Goal: Information Seeking & Learning: Learn about a topic

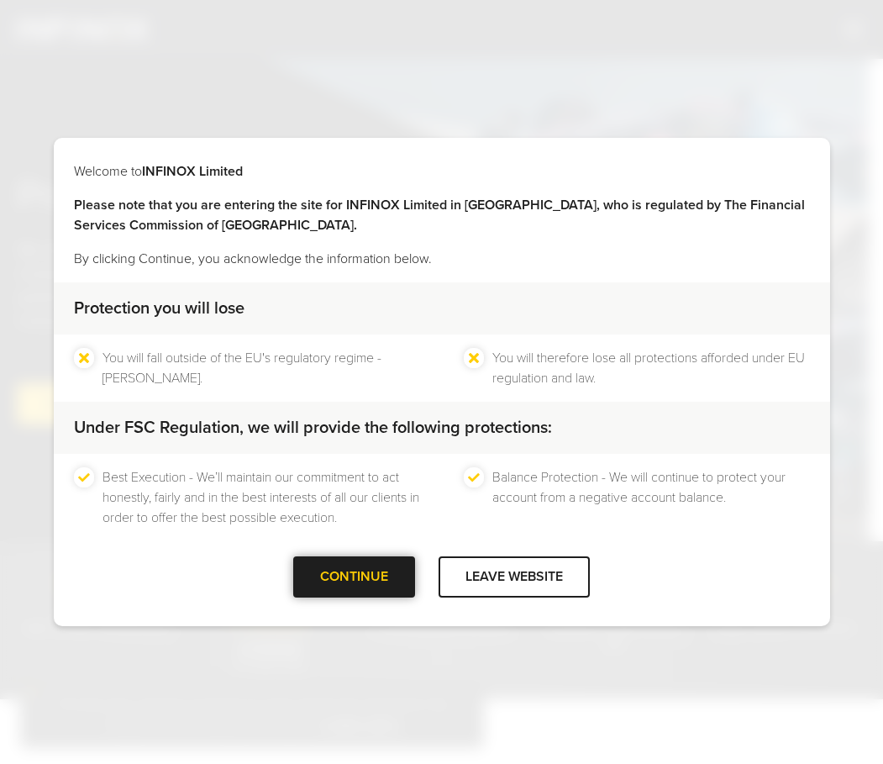
click at [355, 577] on div at bounding box center [355, 577] width 0 height 0
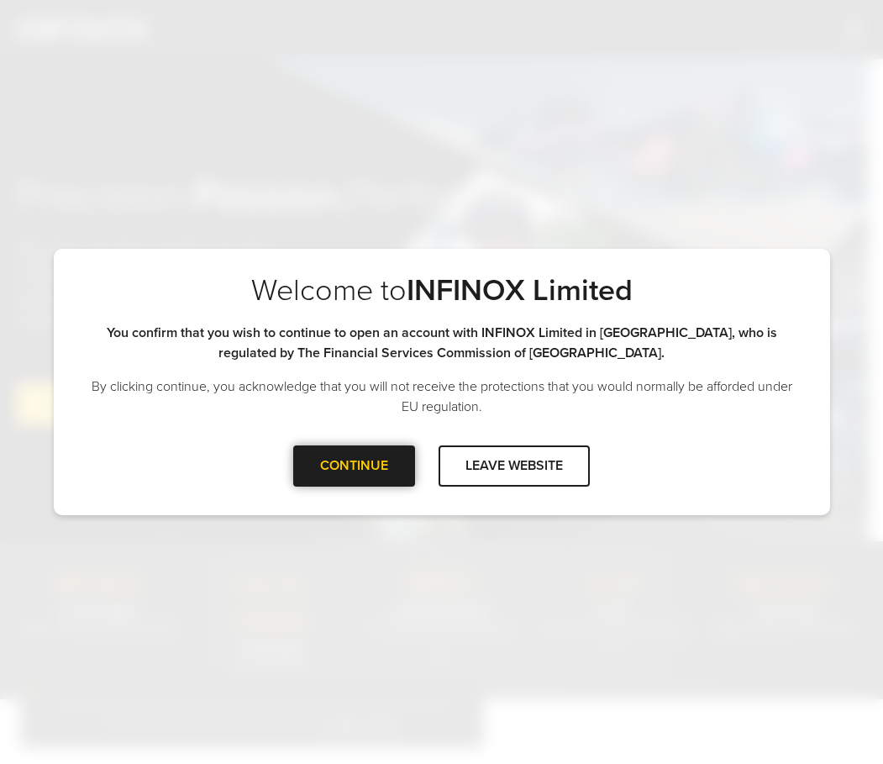
click at [355, 465] on div at bounding box center [355, 465] width 0 height 0
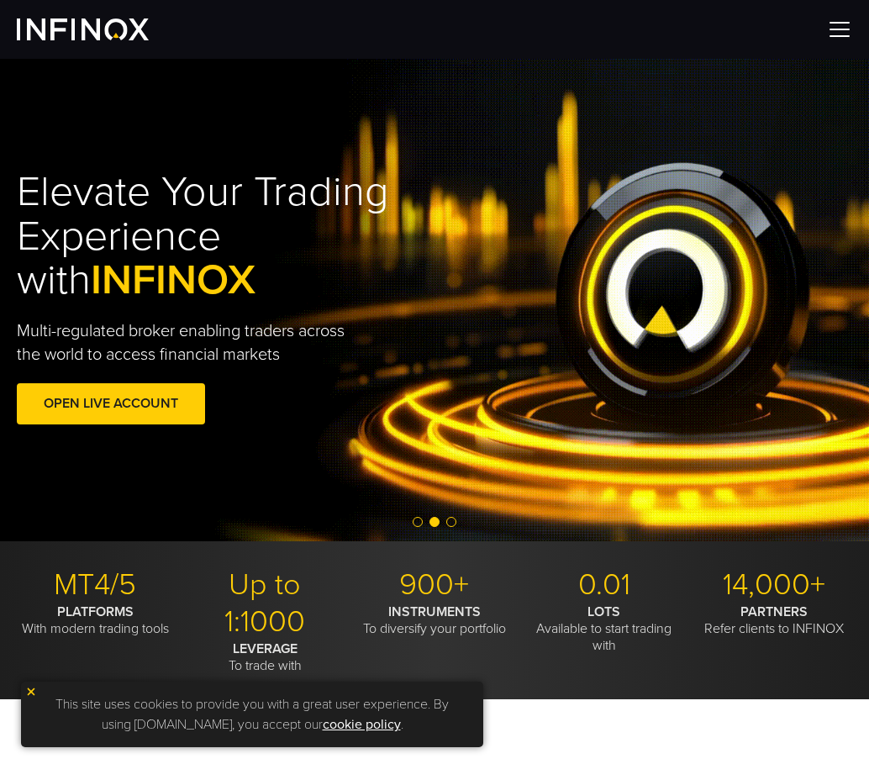
click at [840, 33] on img at bounding box center [839, 29] width 25 height 25
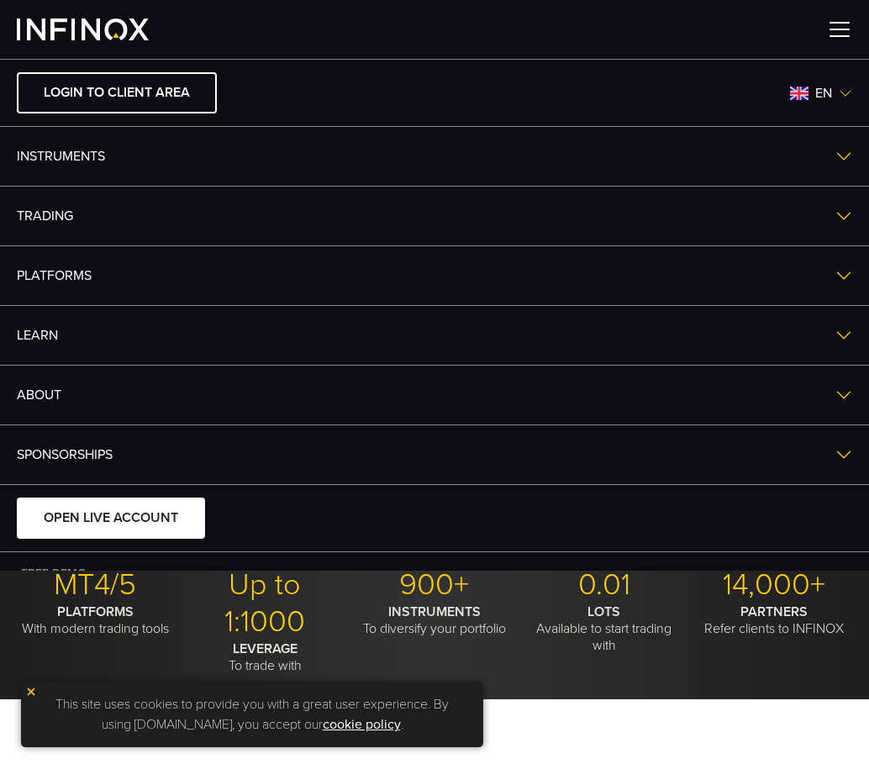
click at [81, 213] on link "TRADING" at bounding box center [434, 216] width 869 height 59
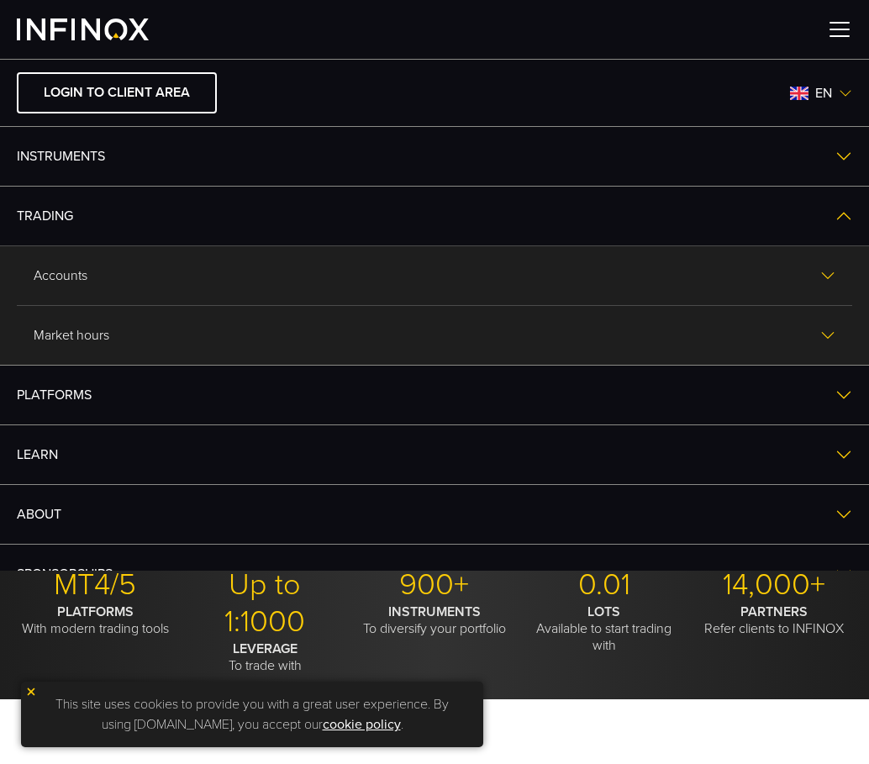
click at [38, 160] on link "Instruments" at bounding box center [434, 156] width 869 height 59
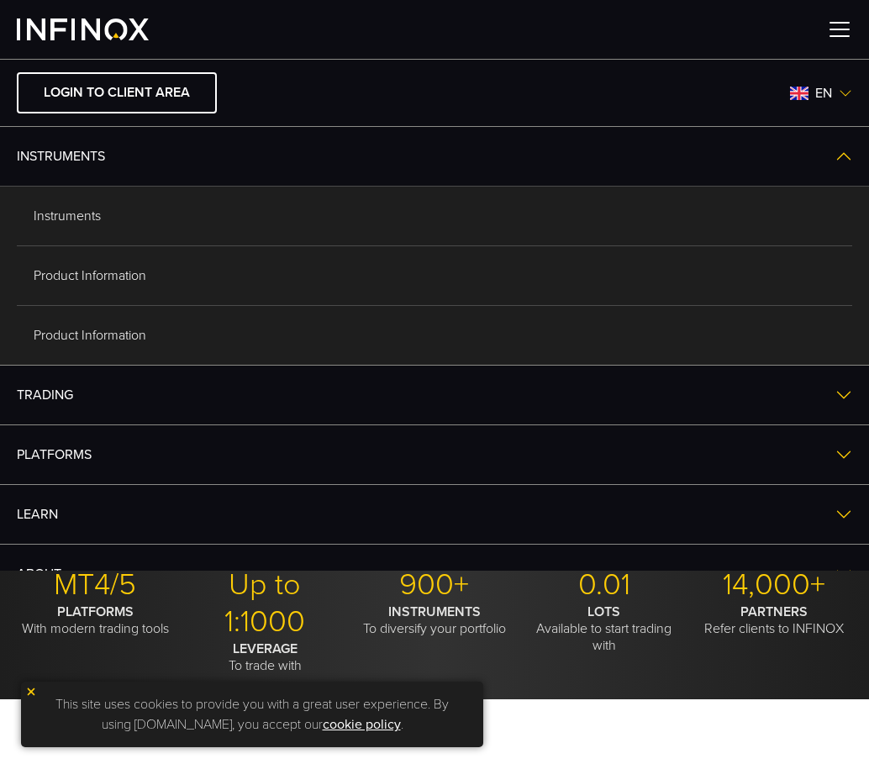
click at [71, 221] on link "Instruments" at bounding box center [434, 216] width 835 height 59
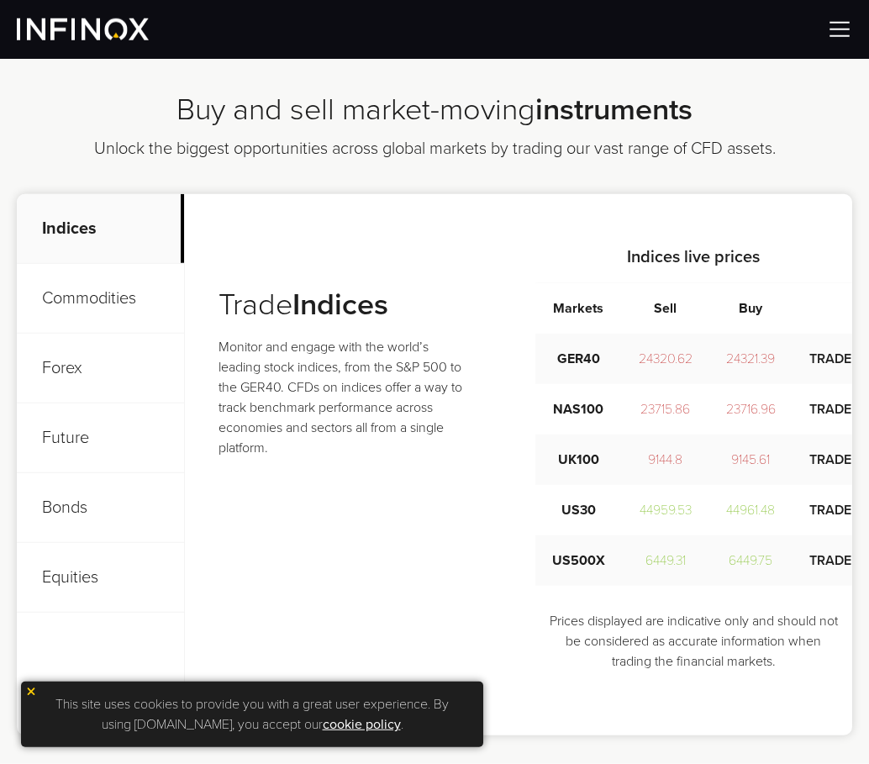
scroll to position [600, 0]
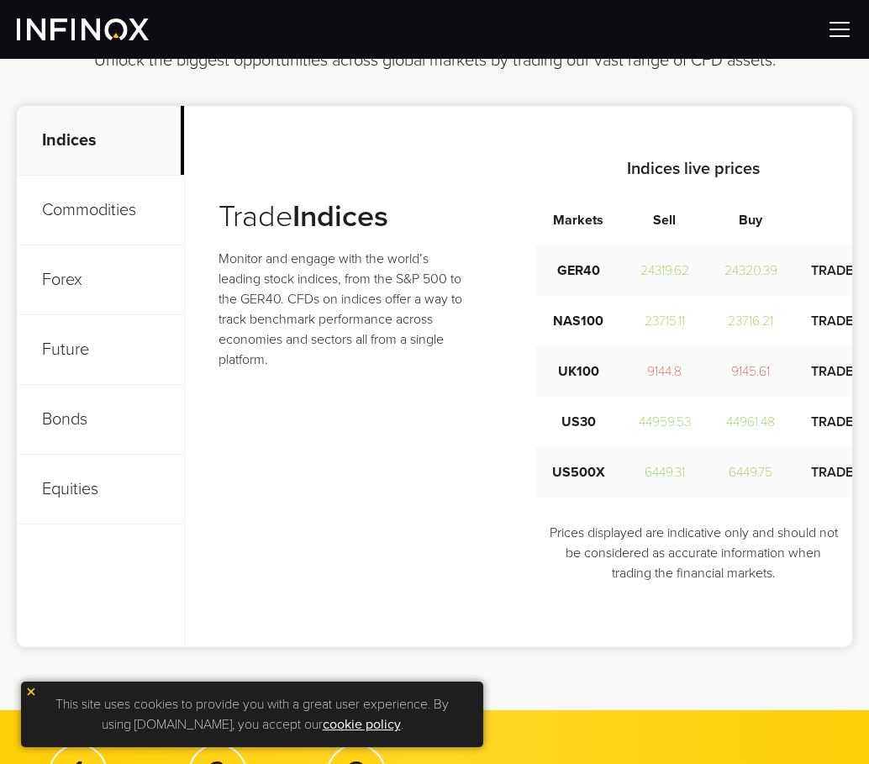
click at [118, 208] on p "Commodities" at bounding box center [100, 211] width 167 height 70
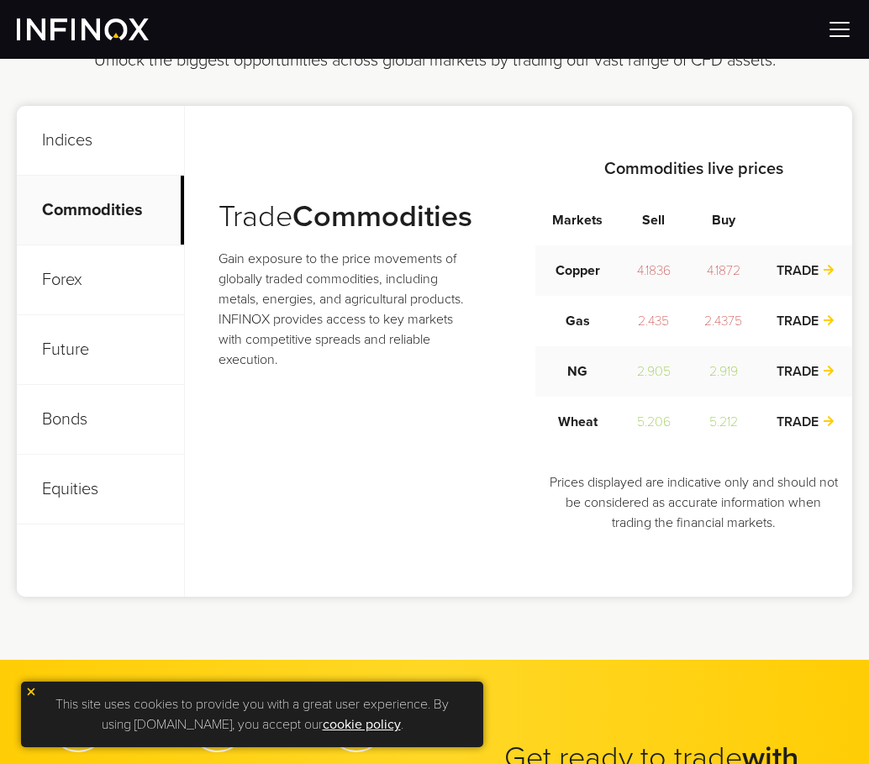
click at [97, 268] on p "Forex" at bounding box center [100, 280] width 167 height 70
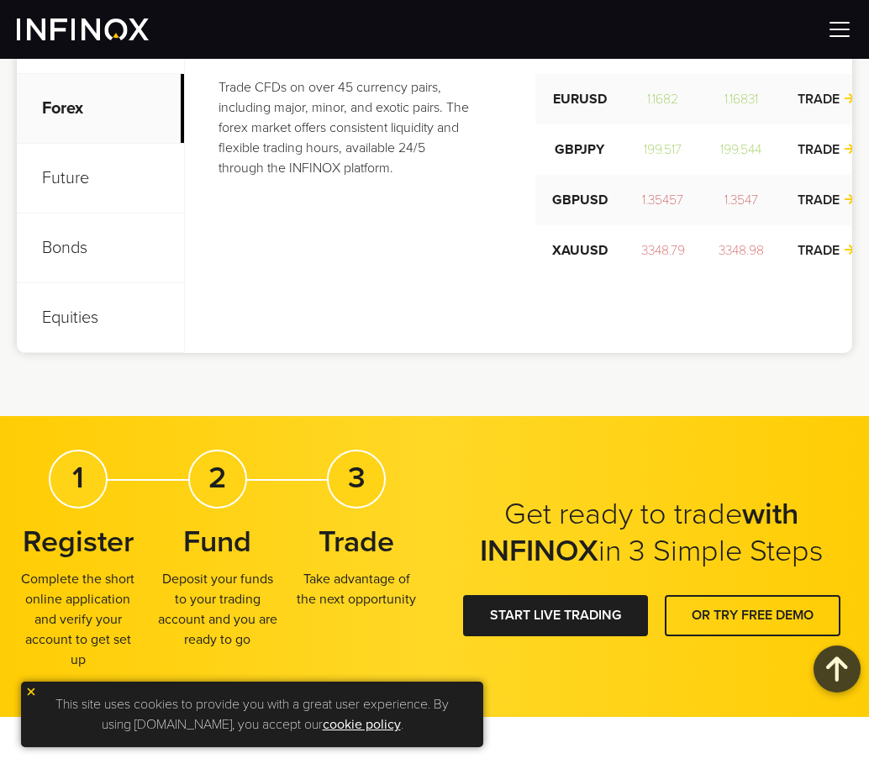
scroll to position [514, 0]
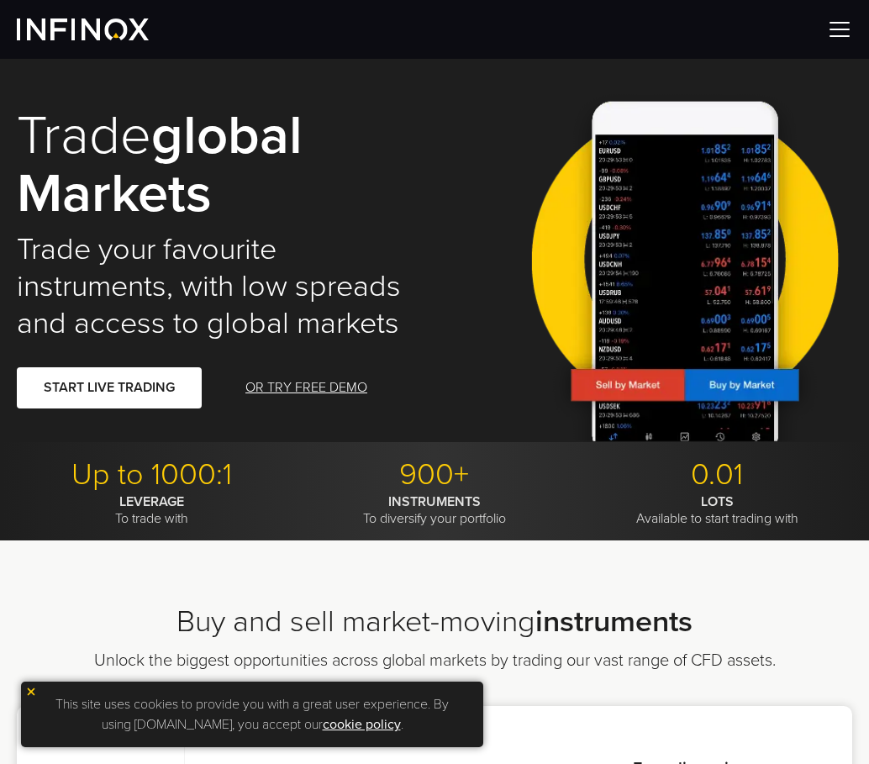
scroll to position [514, 0]
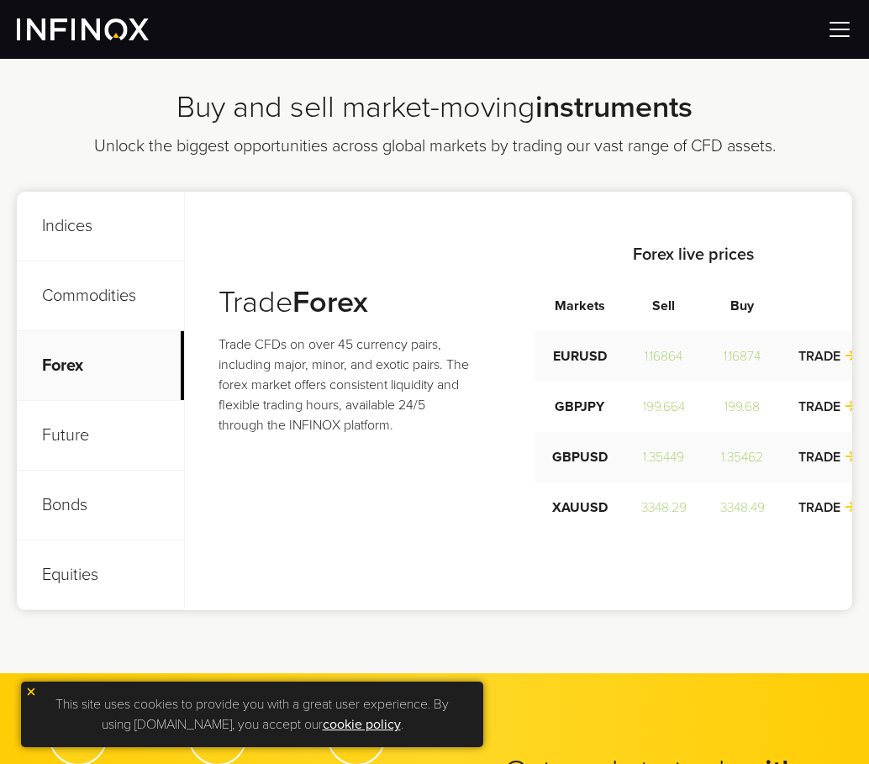
click at [71, 428] on p "Future" at bounding box center [100, 436] width 167 height 70
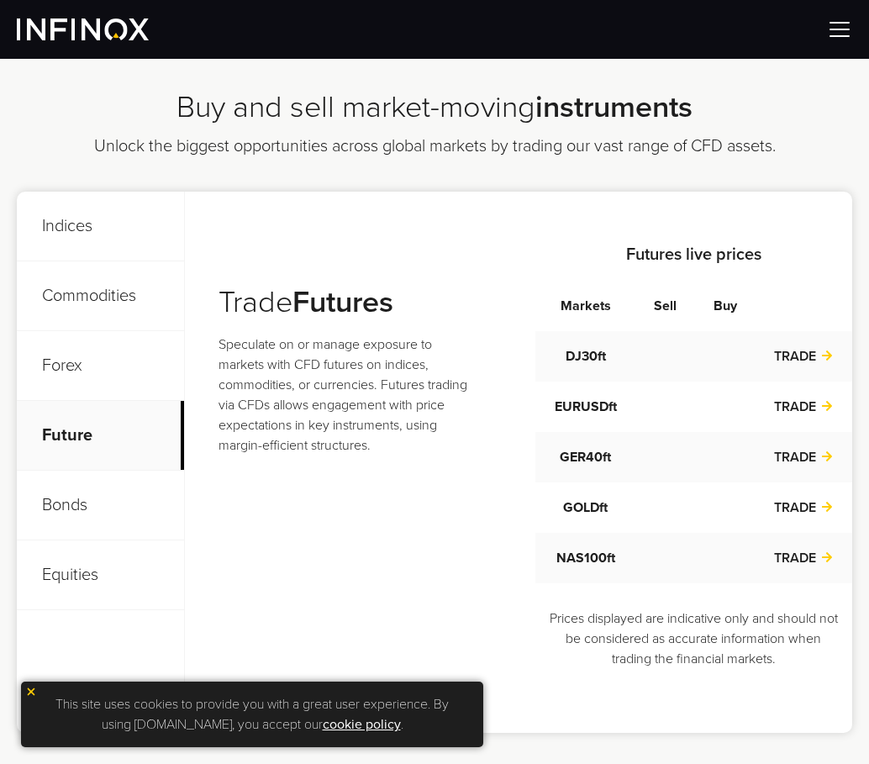
click at [66, 507] on p "Bonds" at bounding box center [100, 505] width 167 height 70
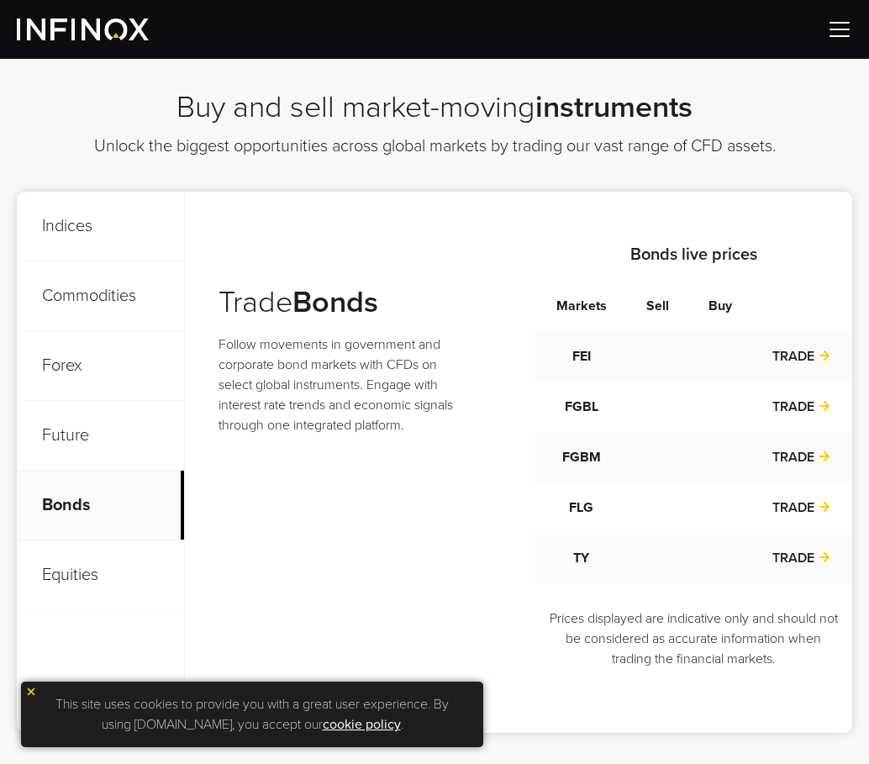
click at [73, 571] on p "Equities" at bounding box center [100, 575] width 167 height 70
